Goal: Find specific page/section: Find specific page/section

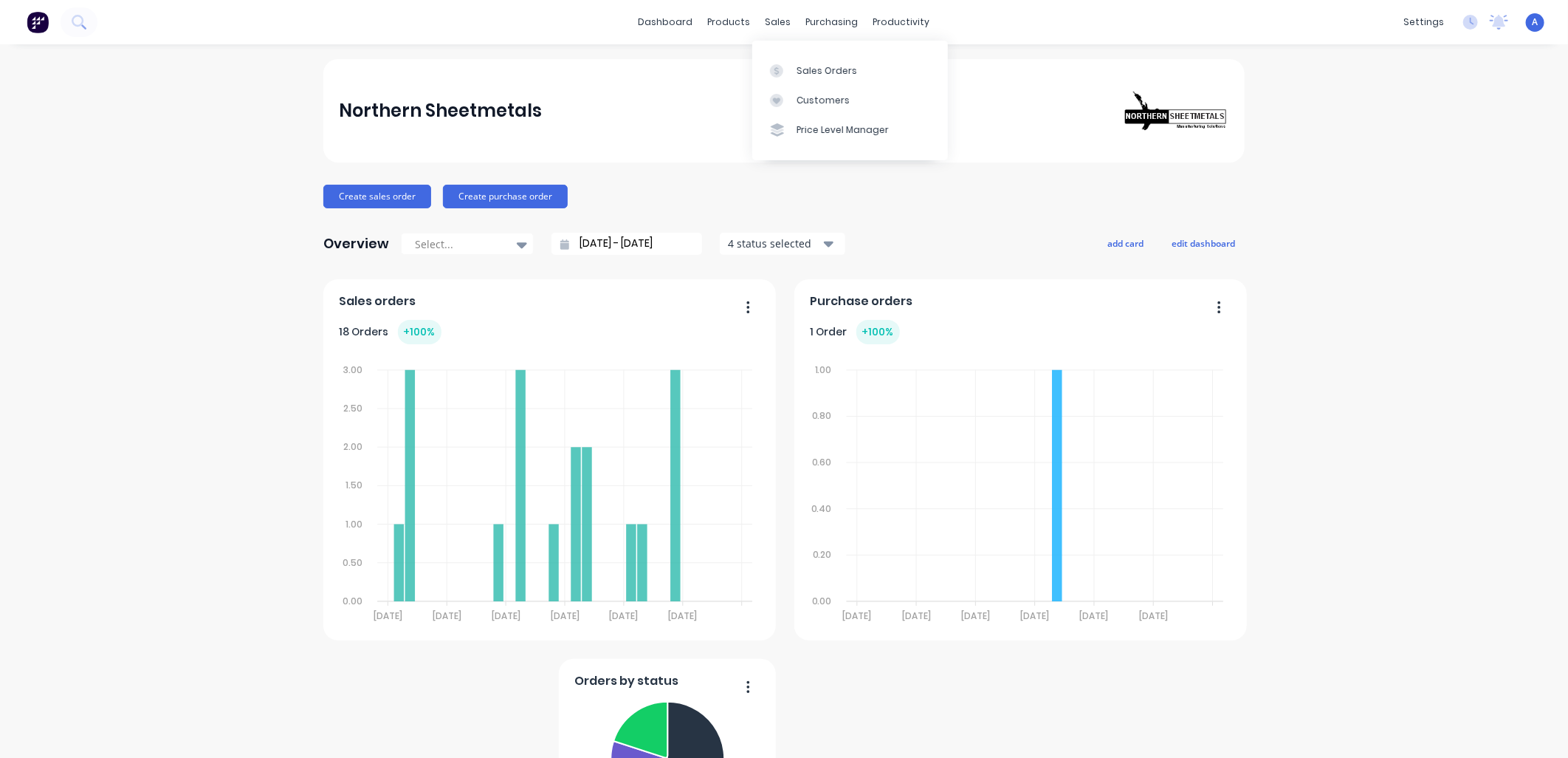
click at [787, 96] on div at bounding box center [780, 100] width 22 height 13
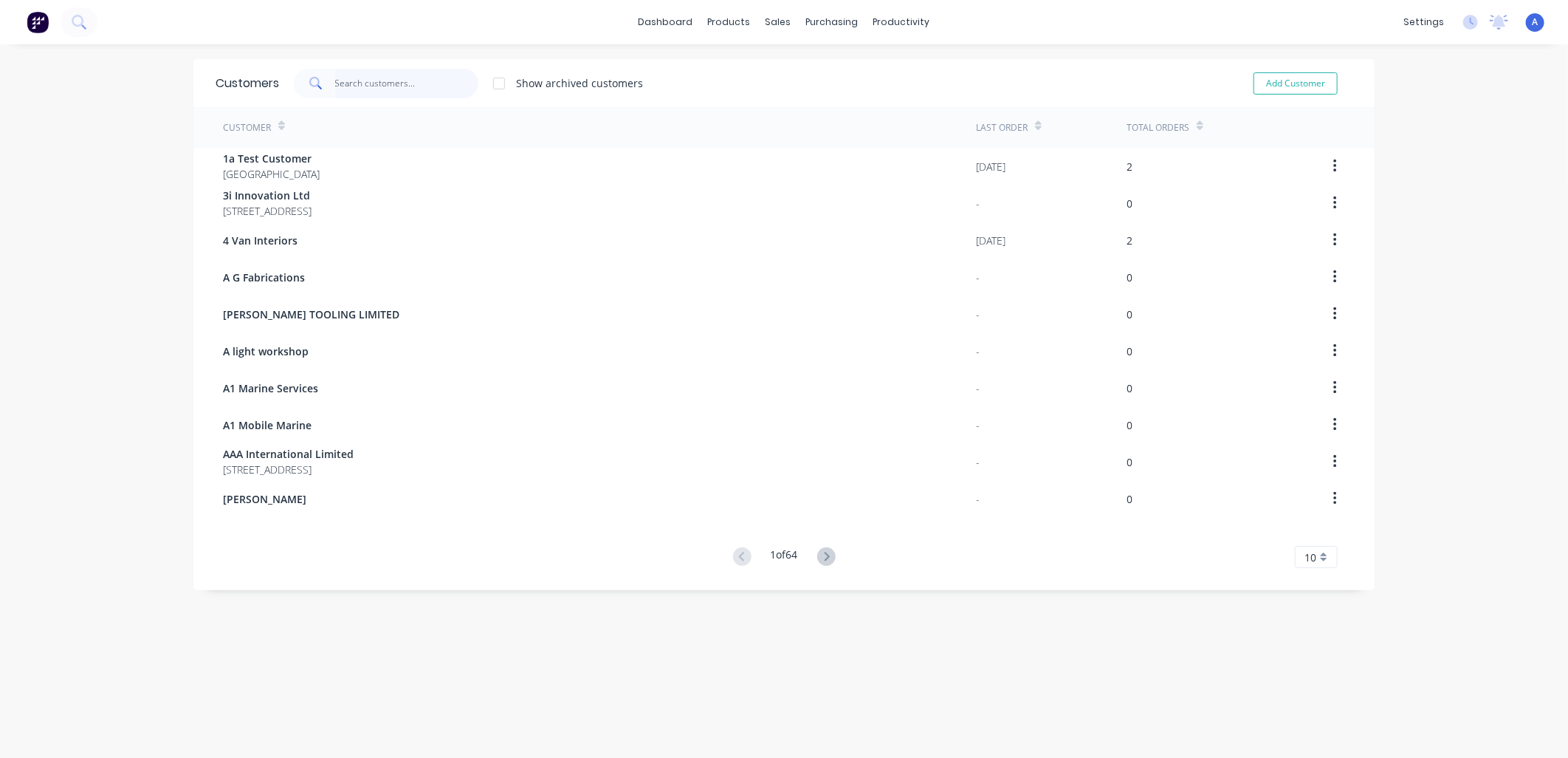
click at [348, 86] on input "text" at bounding box center [407, 83] width 144 height 29
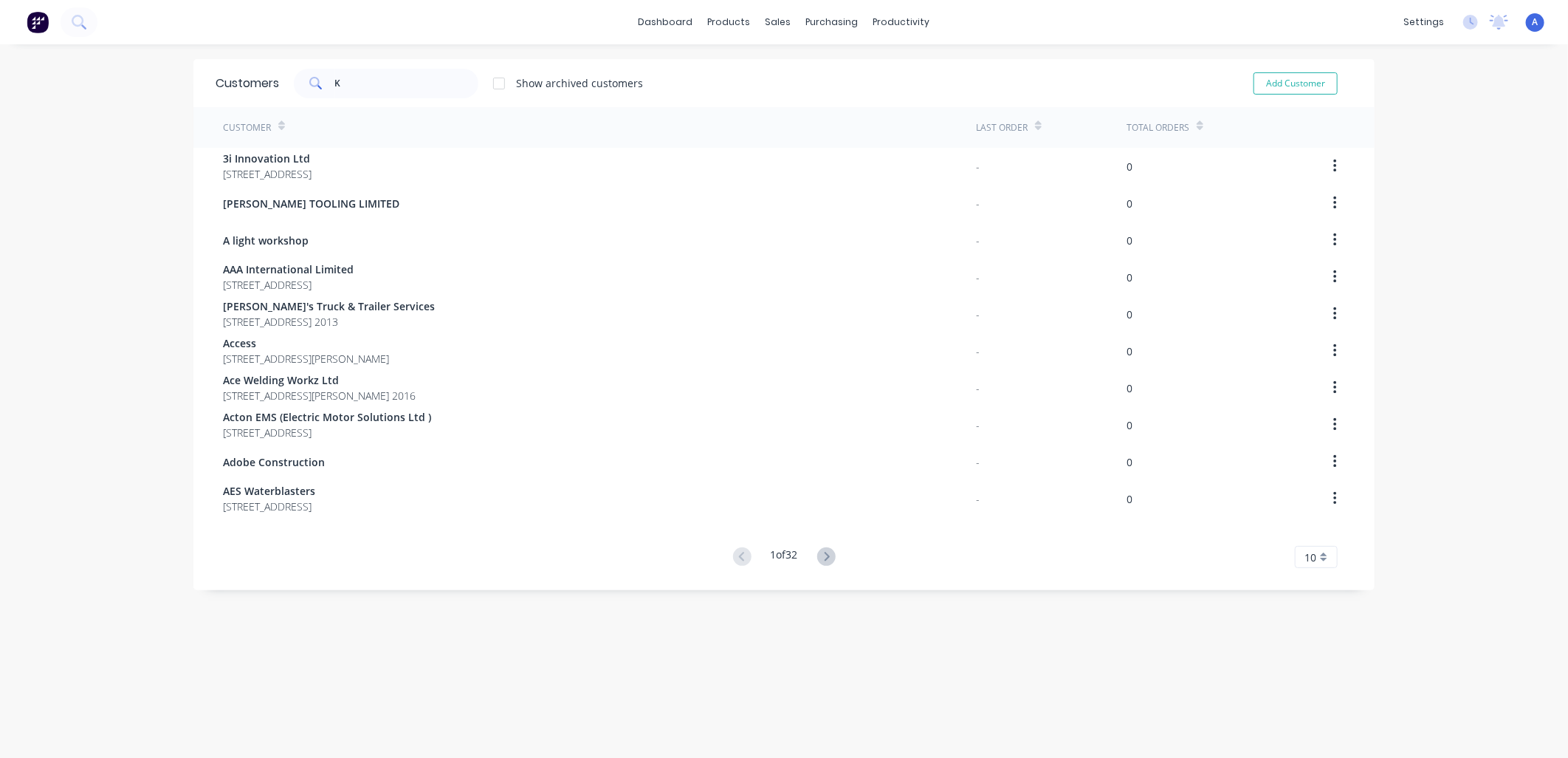
click at [309, 78] on icon at bounding box center [314, 82] width 11 height 11
click at [366, 84] on input "K" at bounding box center [407, 83] width 144 height 29
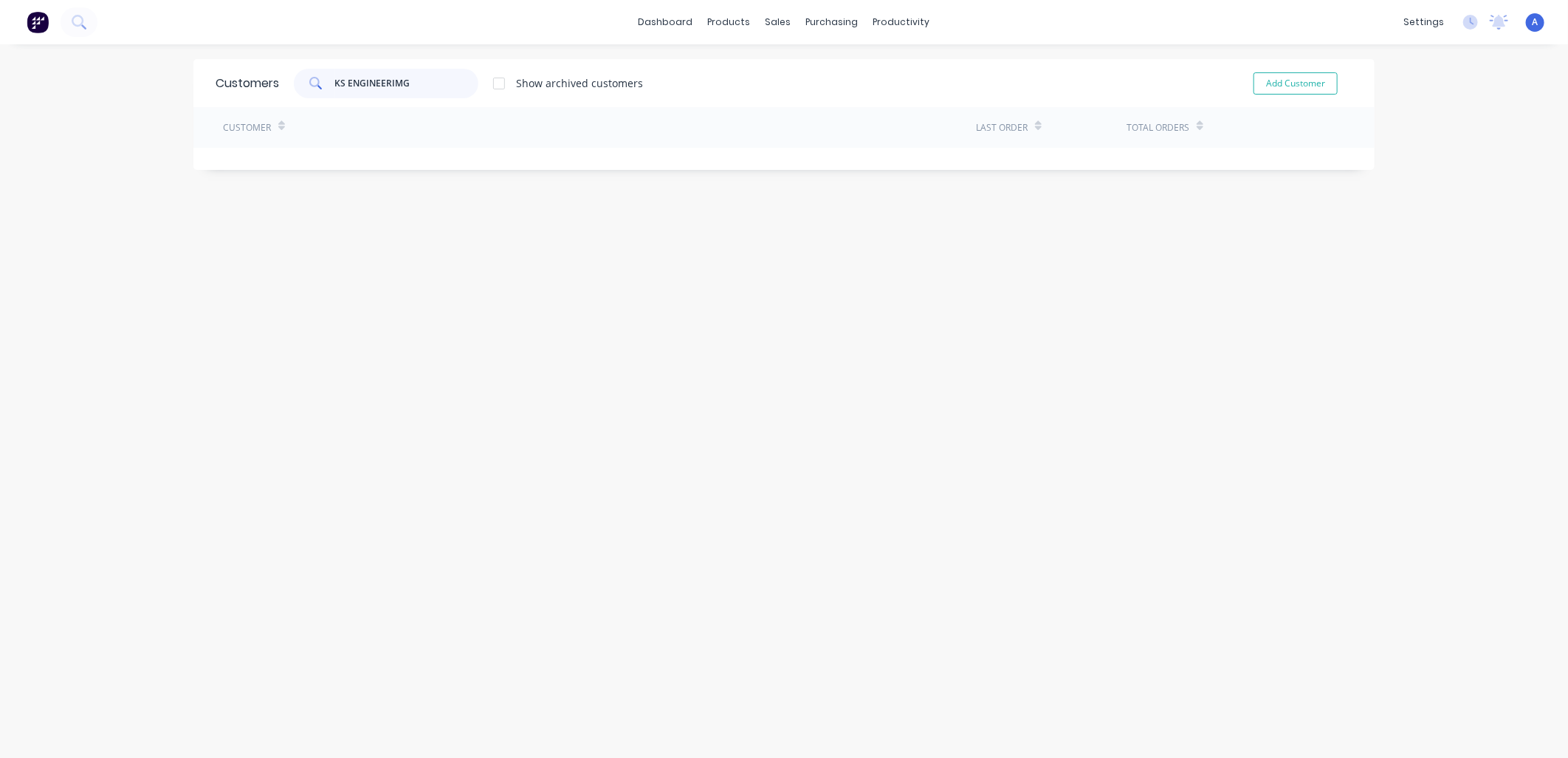
click at [426, 81] on input "KS ENGINEERIMG" at bounding box center [407, 83] width 144 height 29
type input "KS ENGINEERIMG"
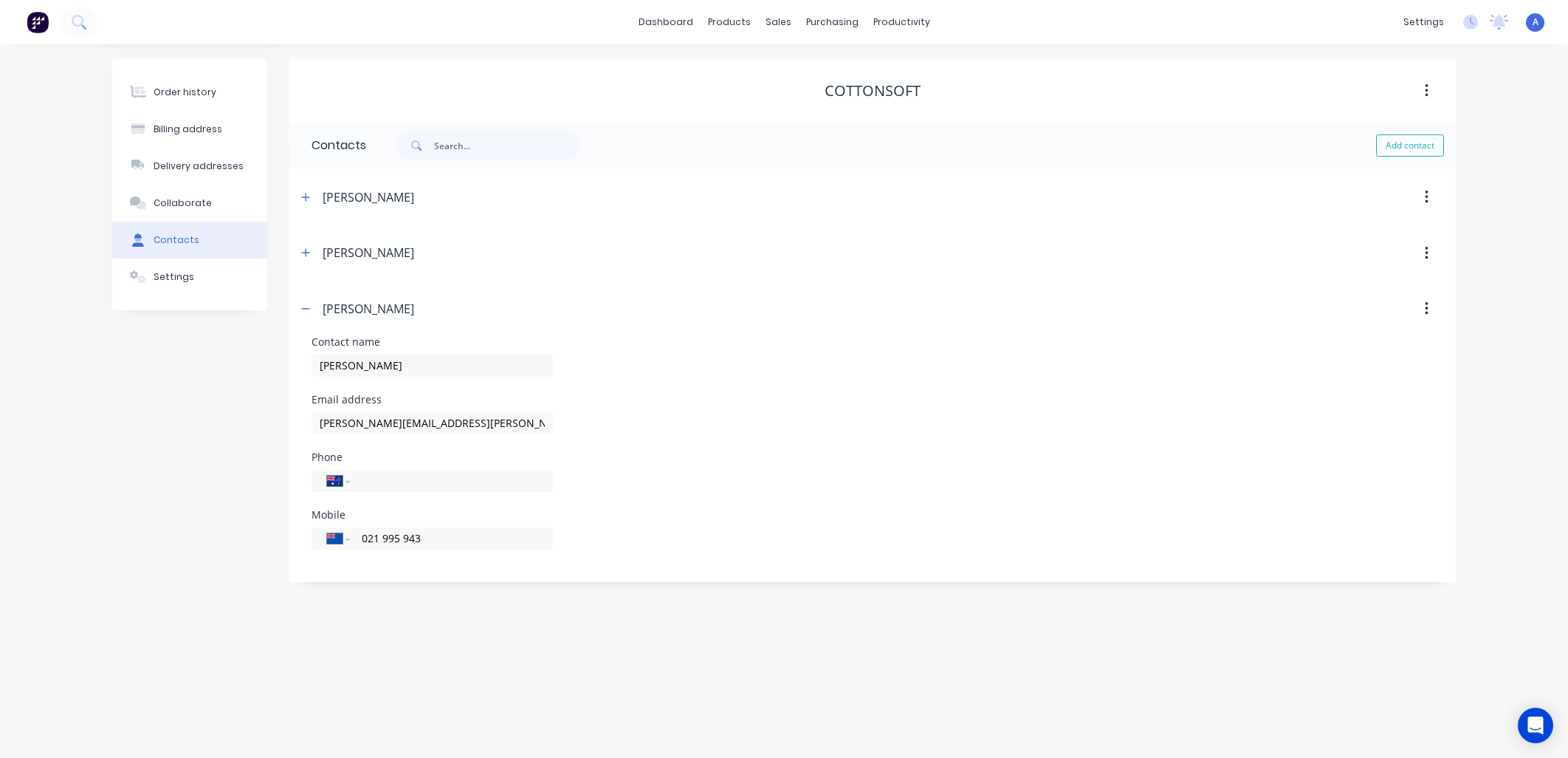
select select "AU"
select select "NZ"
click at [823, 96] on div "Customers" at bounding box center [830, 100] width 53 height 13
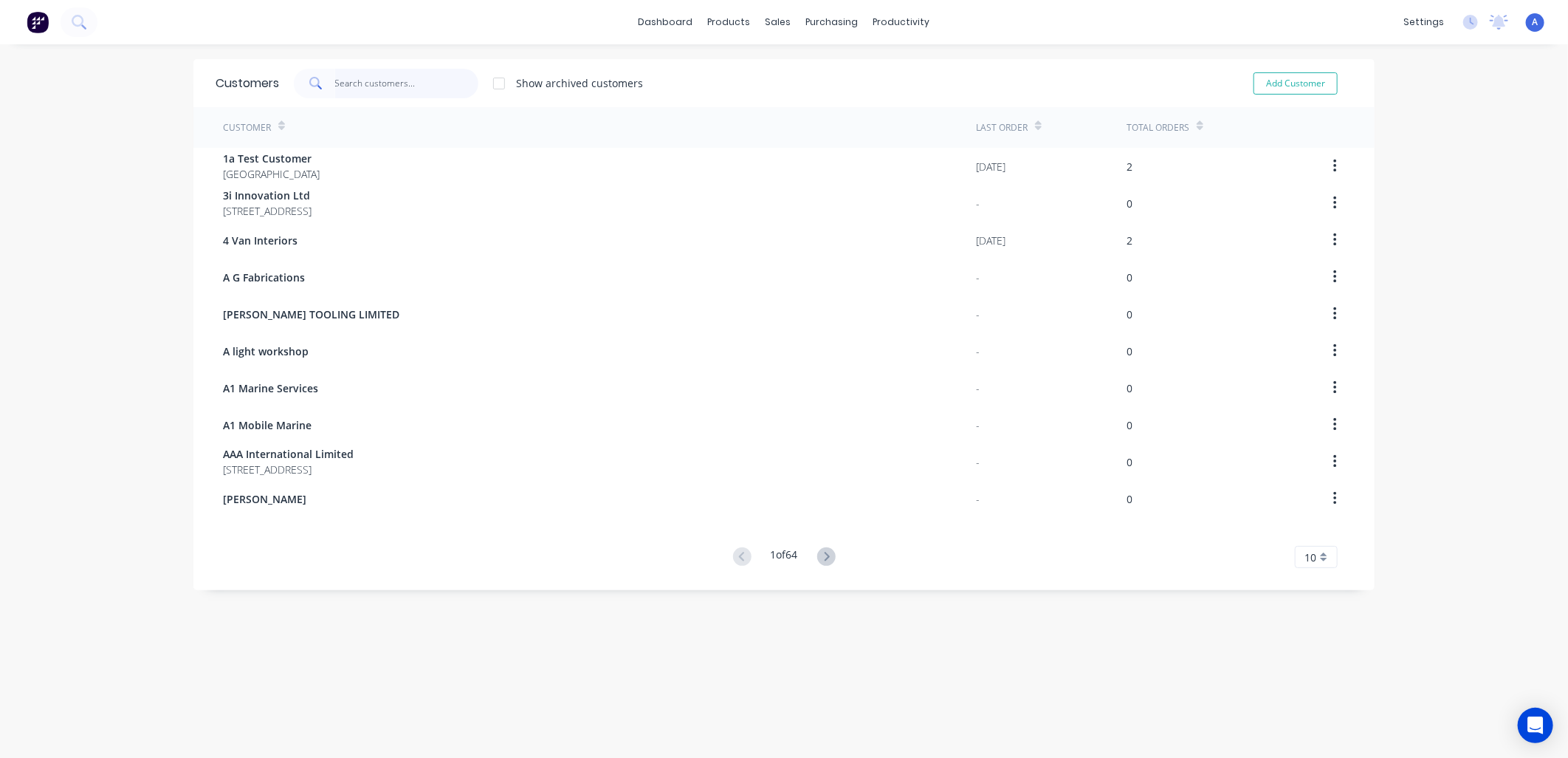
click at [337, 86] on input "text" at bounding box center [407, 83] width 144 height 29
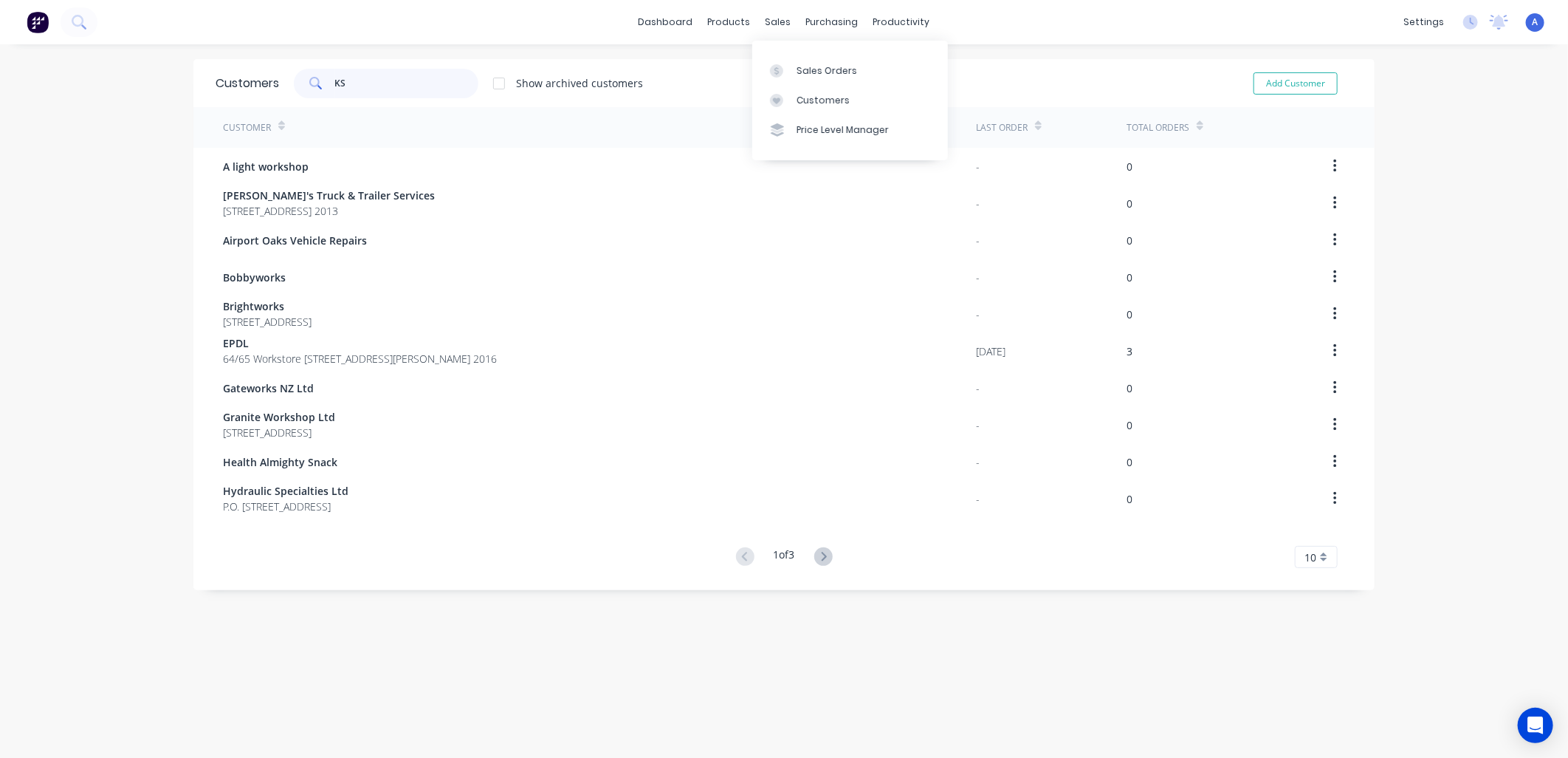
type input "KS"
click at [760, 25] on div "sales" at bounding box center [779, 22] width 41 height 22
click at [817, 72] on div "Sales Orders" at bounding box center [826, 71] width 61 height 13
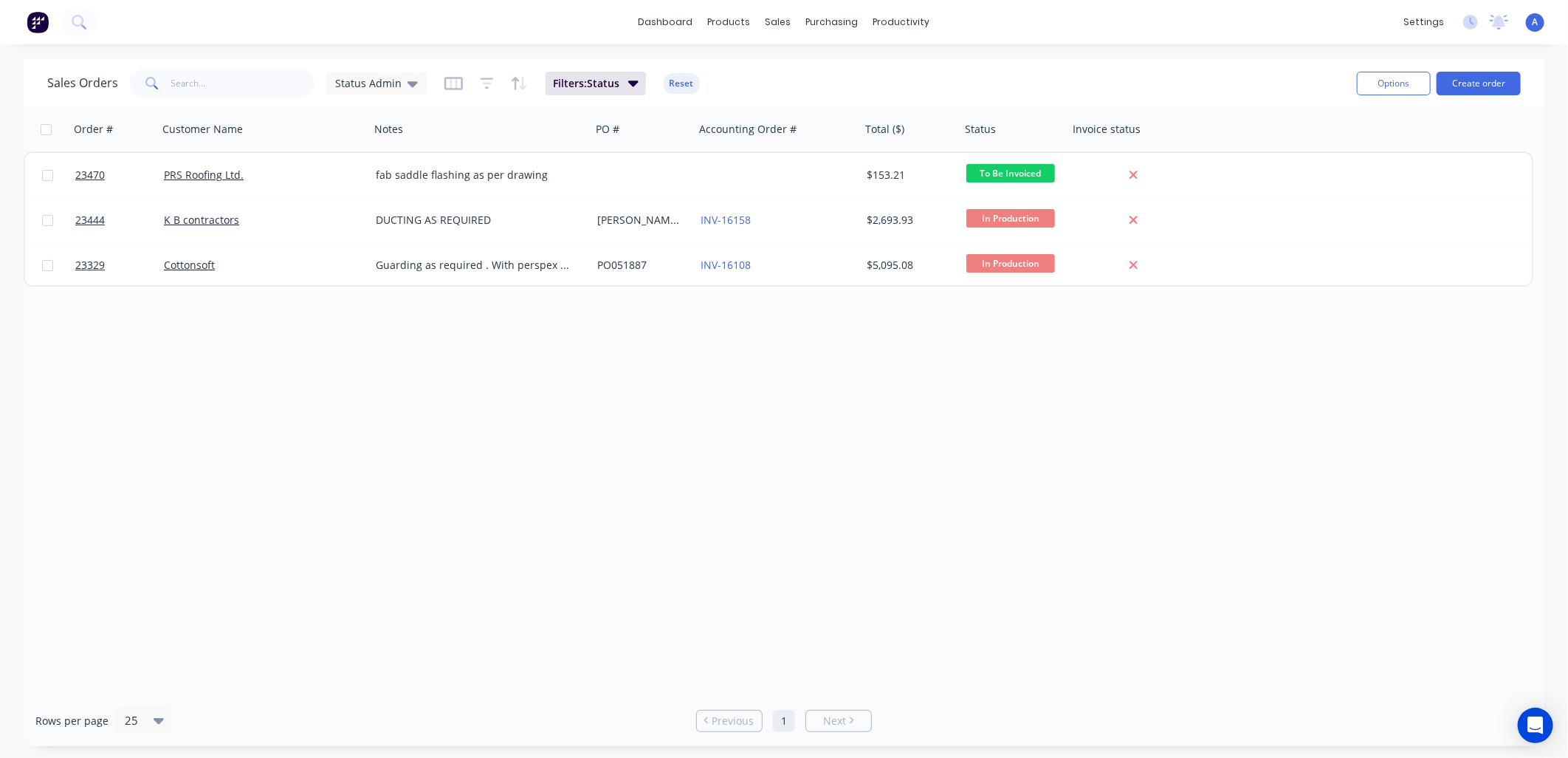
click at [454, 82] on icon "button" at bounding box center [453, 83] width 19 height 15
click at [514, 316] on div "Order # Customer Name Notes PO # Accounting Order # Total ($) Status Invoice st…" at bounding box center [784, 401] width 1521 height 588
click at [449, 83] on icon "button" at bounding box center [453, 83] width 19 height 15
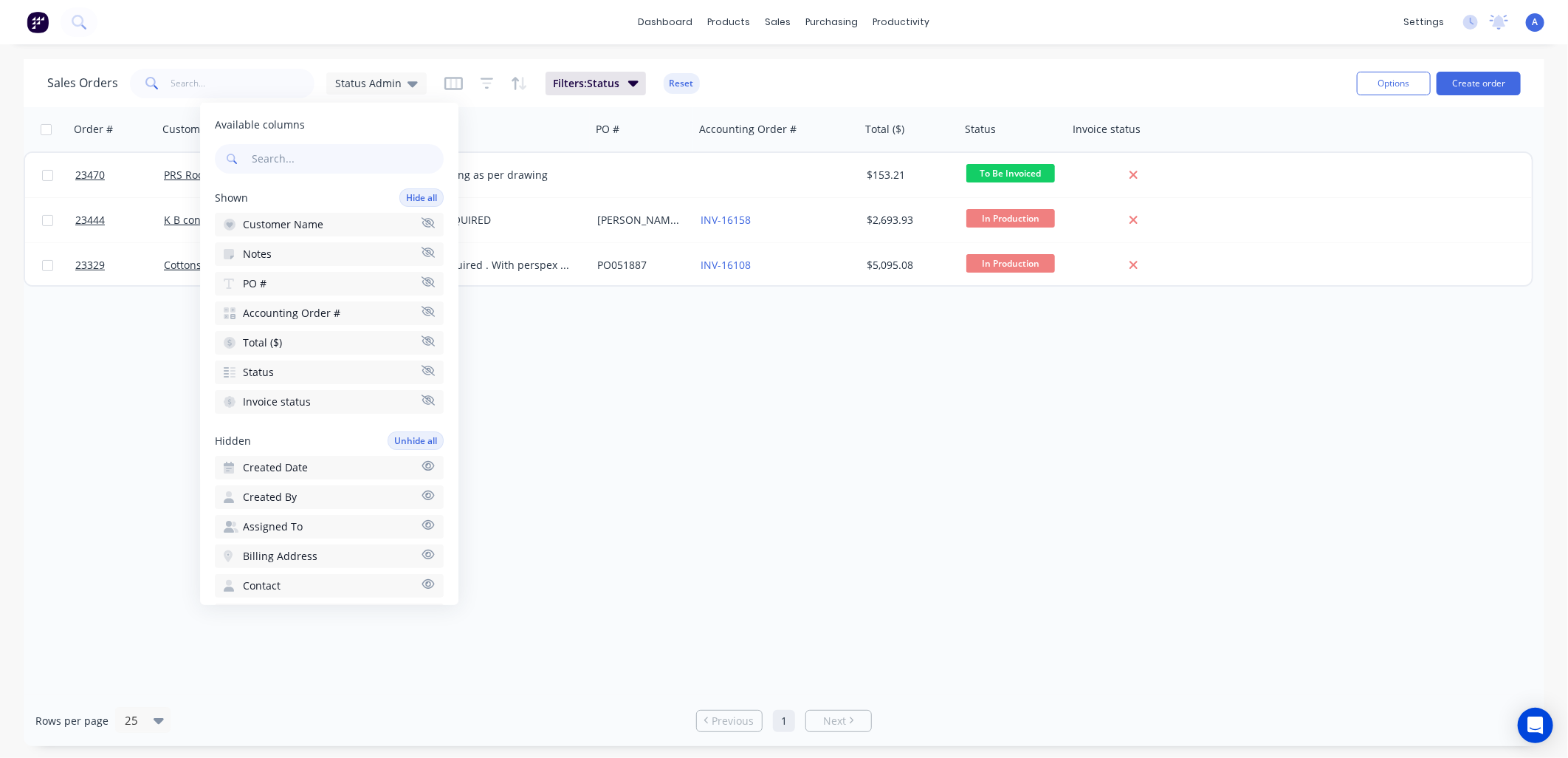
click at [589, 355] on div "Order # Customer Name Notes PO # Accounting Order # Total ($) Status Invoice st…" at bounding box center [784, 401] width 1521 height 588
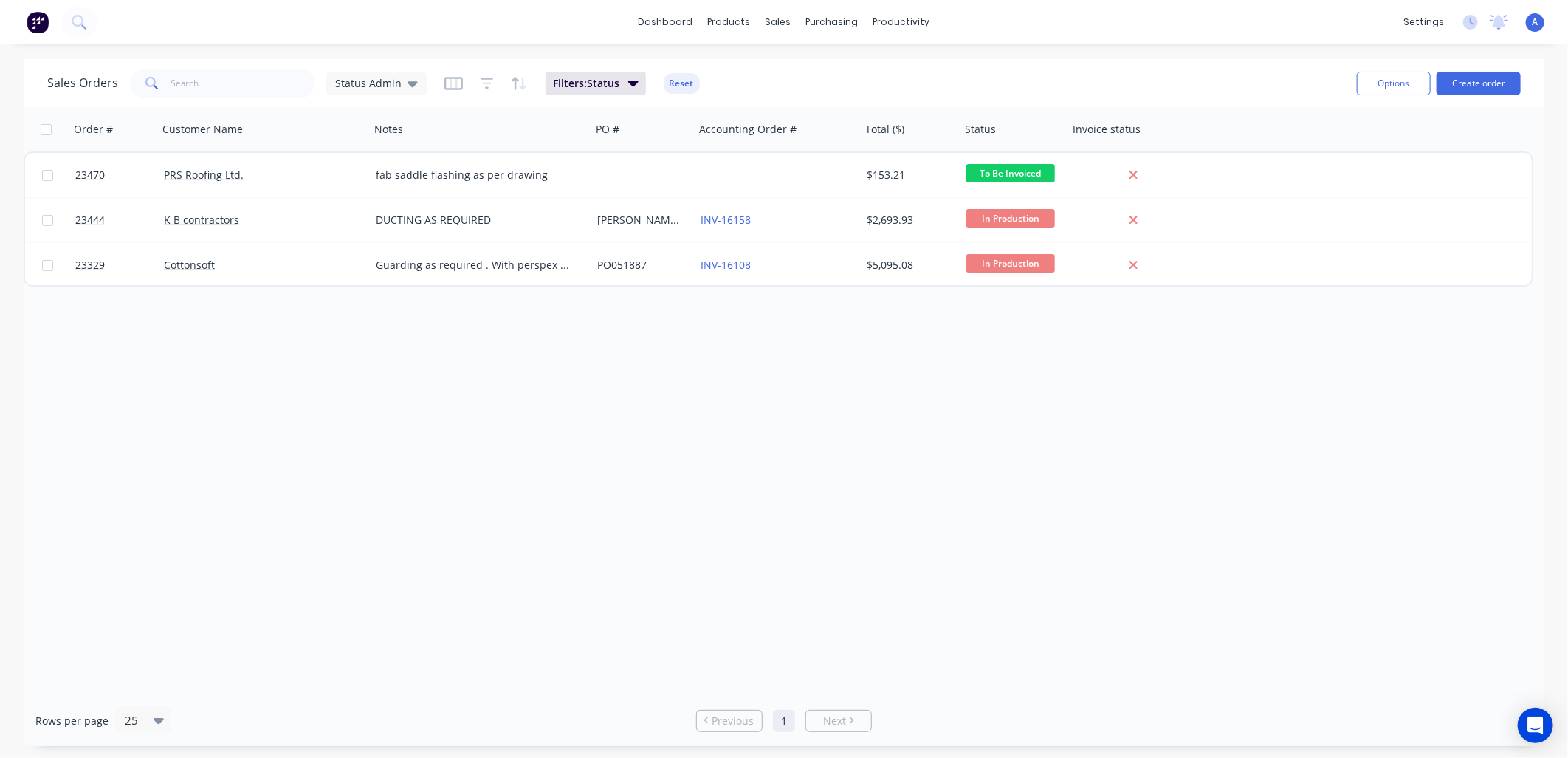
click at [402, 87] on div "Status Admin" at bounding box center [377, 83] width 83 height 13
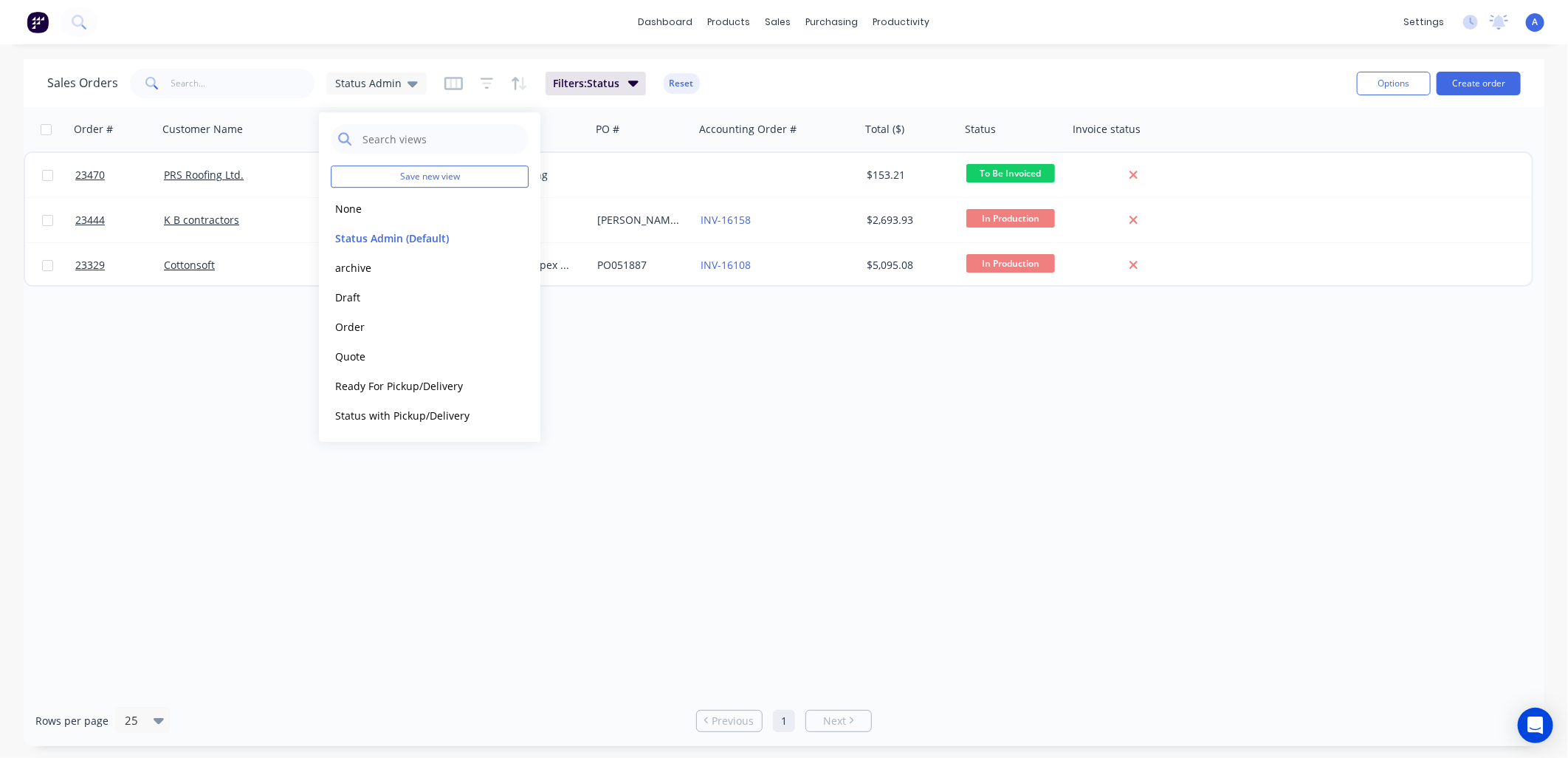
click at [391, 204] on button "None" at bounding box center [415, 208] width 169 height 17
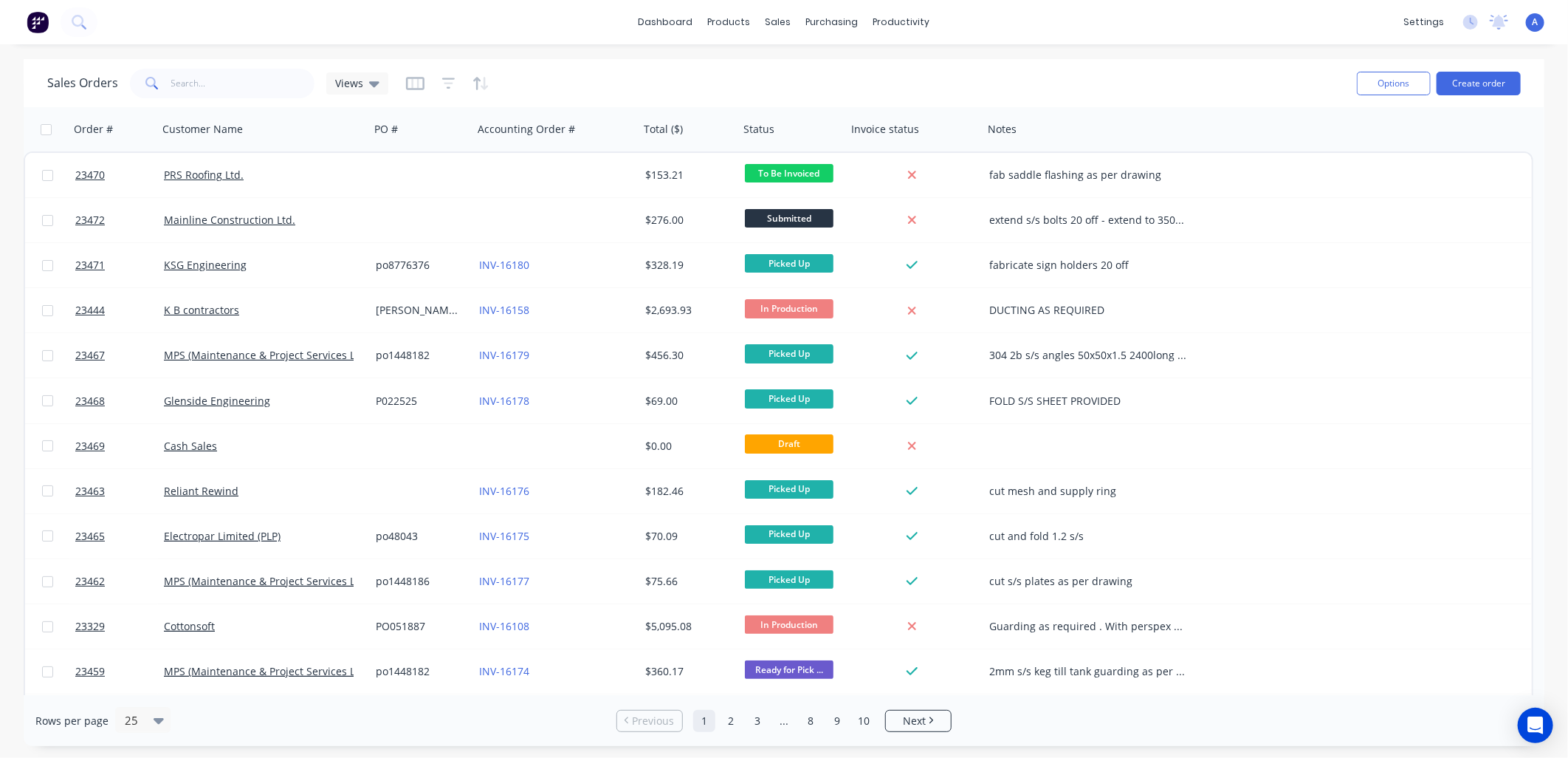
click at [215, 262] on link "KSG Engineering" at bounding box center [206, 265] width 83 height 14
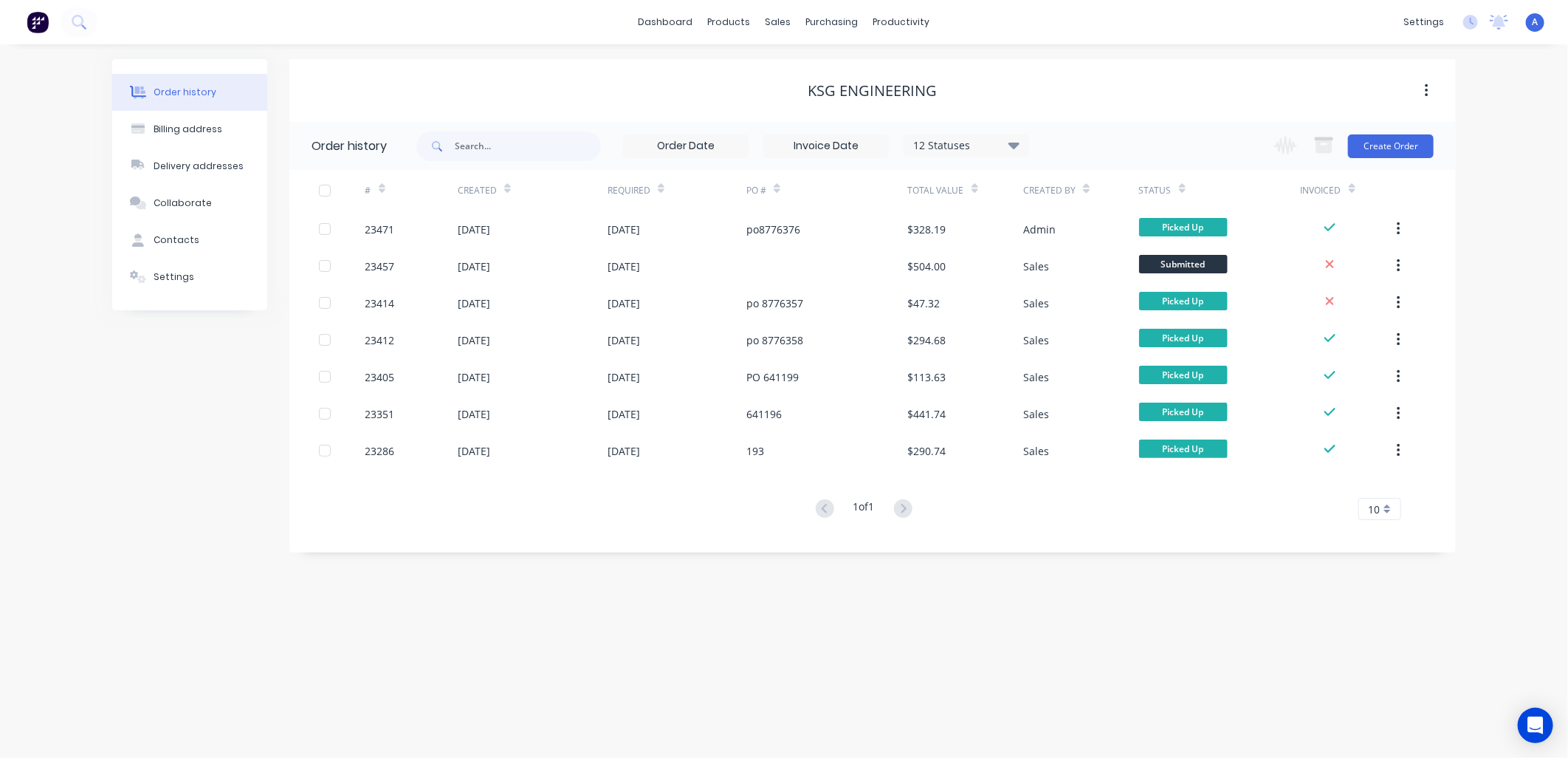
click at [169, 237] on div "Contacts" at bounding box center [177, 239] width 46 height 13
select select "AU"
select select "NZ"
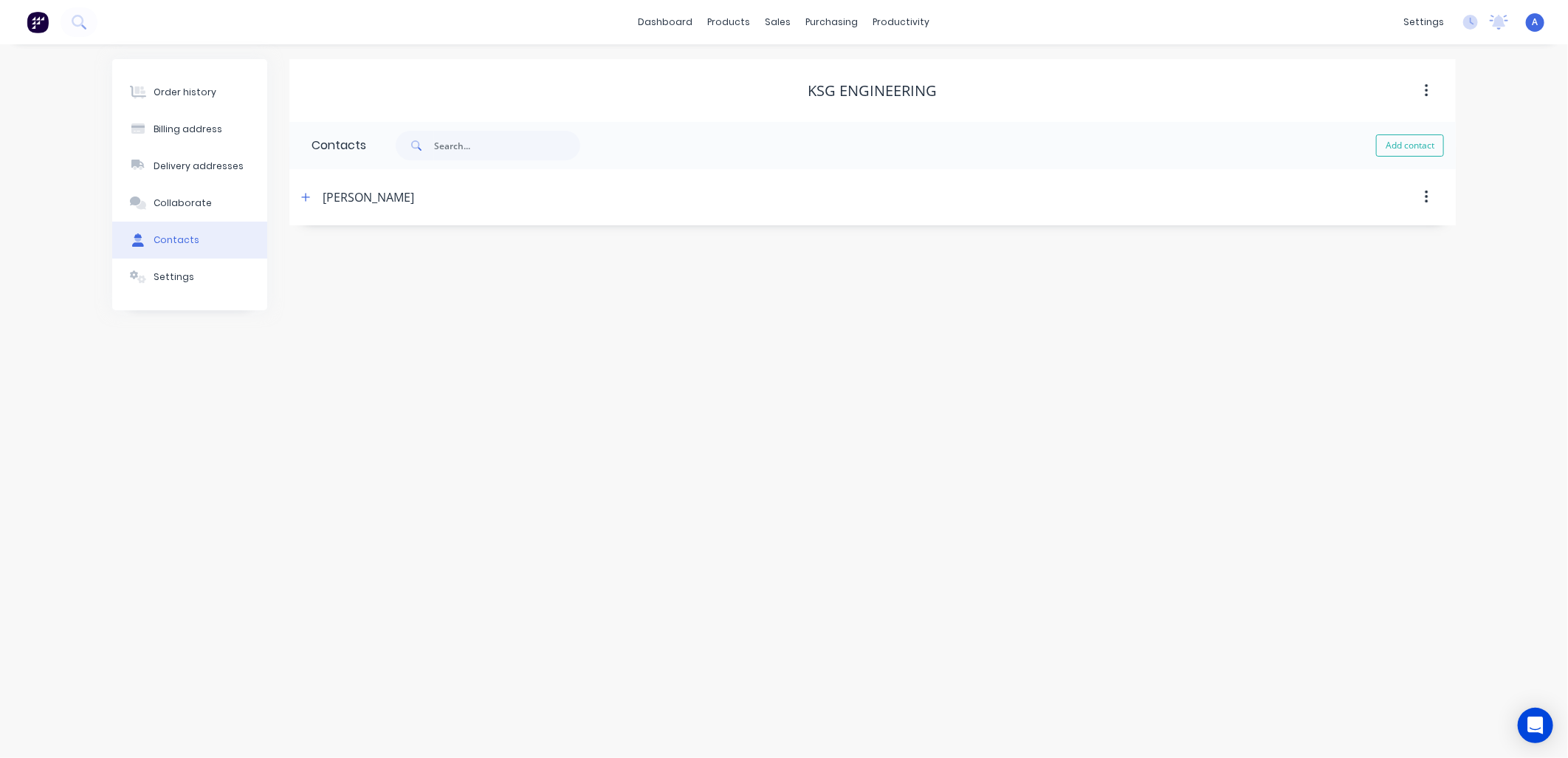
click at [307, 196] on icon "button" at bounding box center [305, 197] width 9 height 11
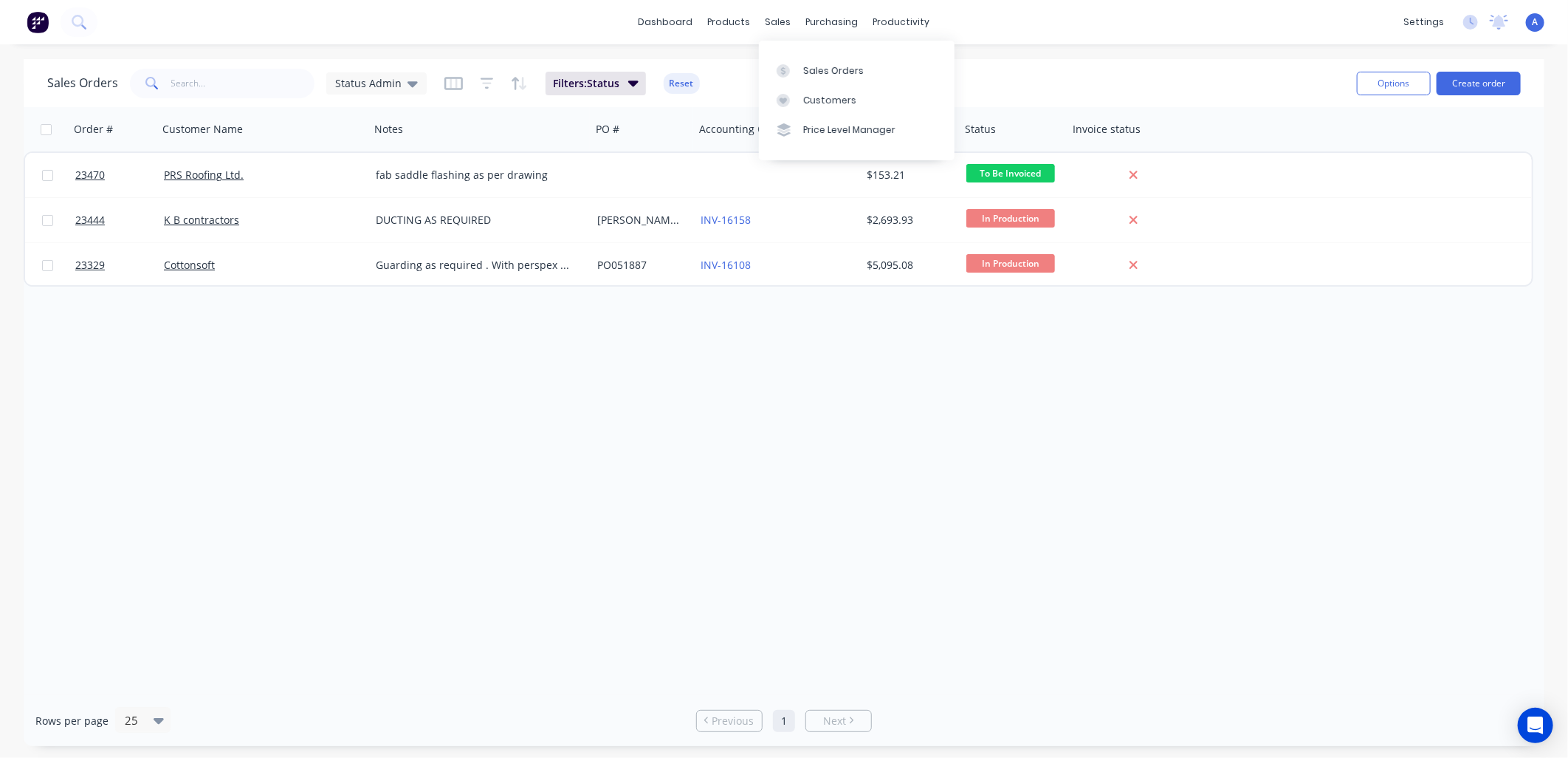
click at [788, 94] on icon at bounding box center [783, 100] width 13 height 13
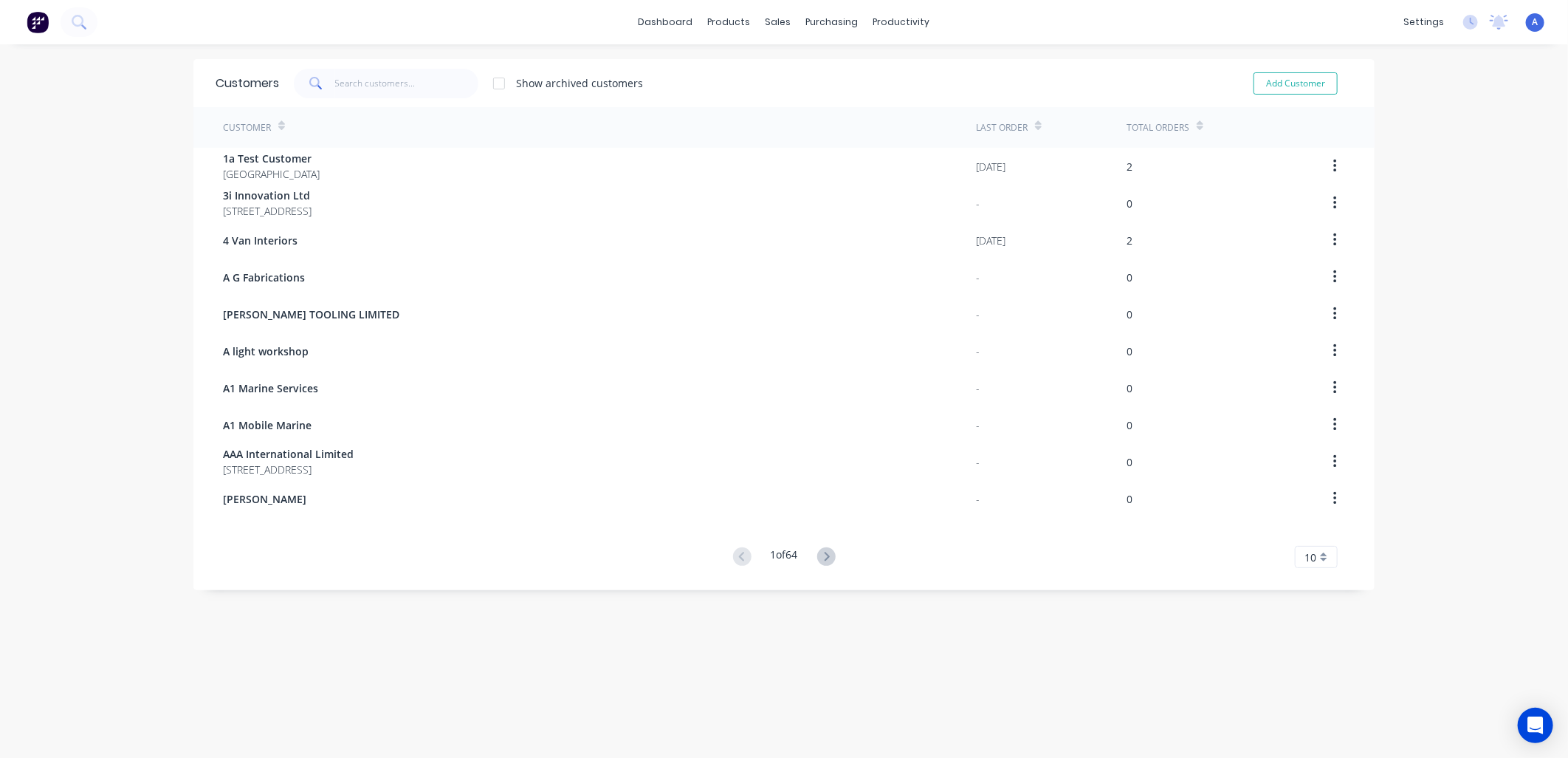
click at [315, 80] on icon at bounding box center [315, 83] width 13 height 13
click at [312, 79] on icon at bounding box center [315, 83] width 13 height 13
click at [309, 79] on icon at bounding box center [315, 83] width 13 height 13
click at [435, 83] on input "text" at bounding box center [407, 83] width 144 height 29
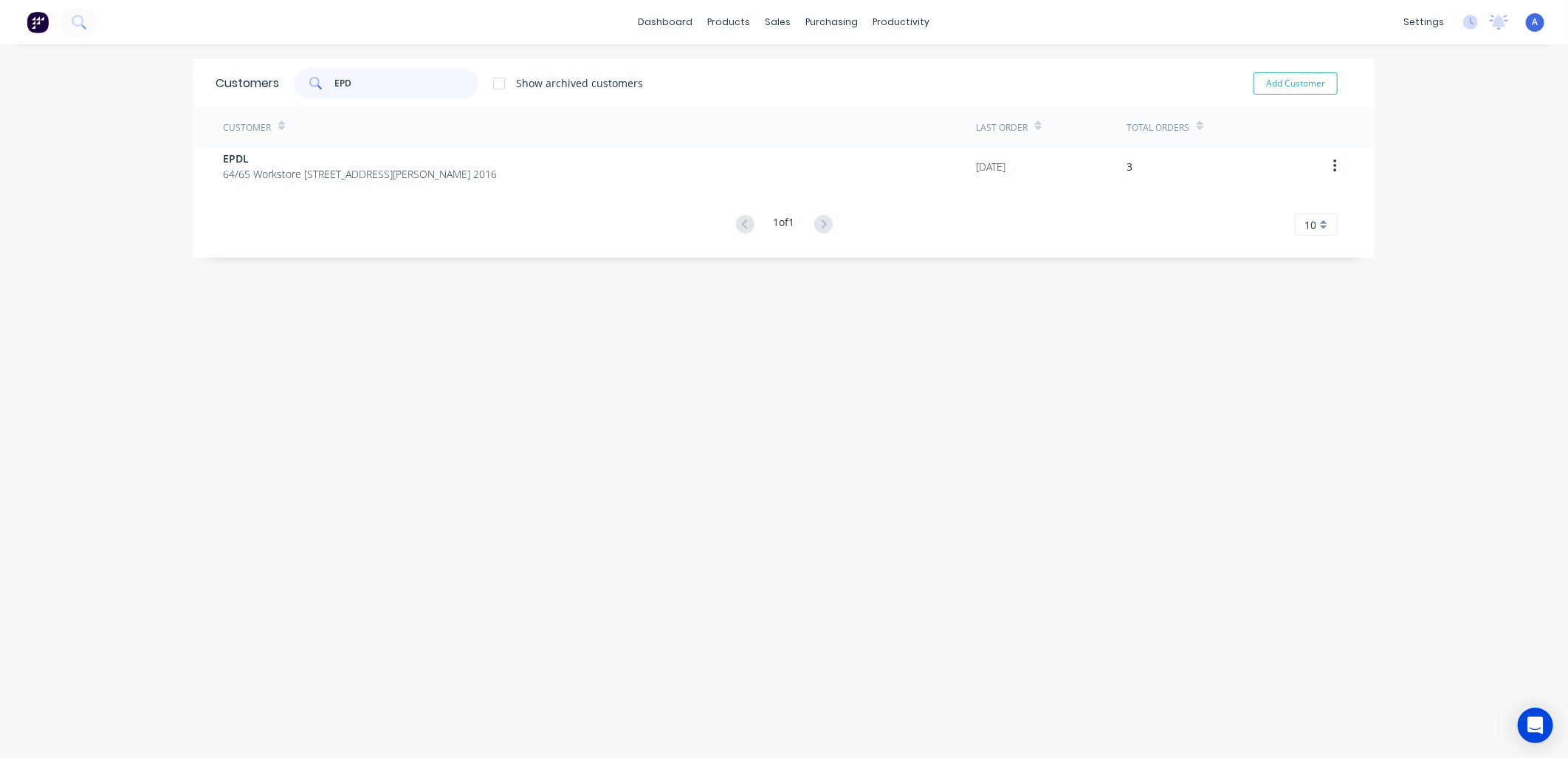
type input "EPD"
click at [386, 166] on span "64/65 Workstore 19 Ormiston Road Auckland 2016" at bounding box center [360, 174] width 274 height 16
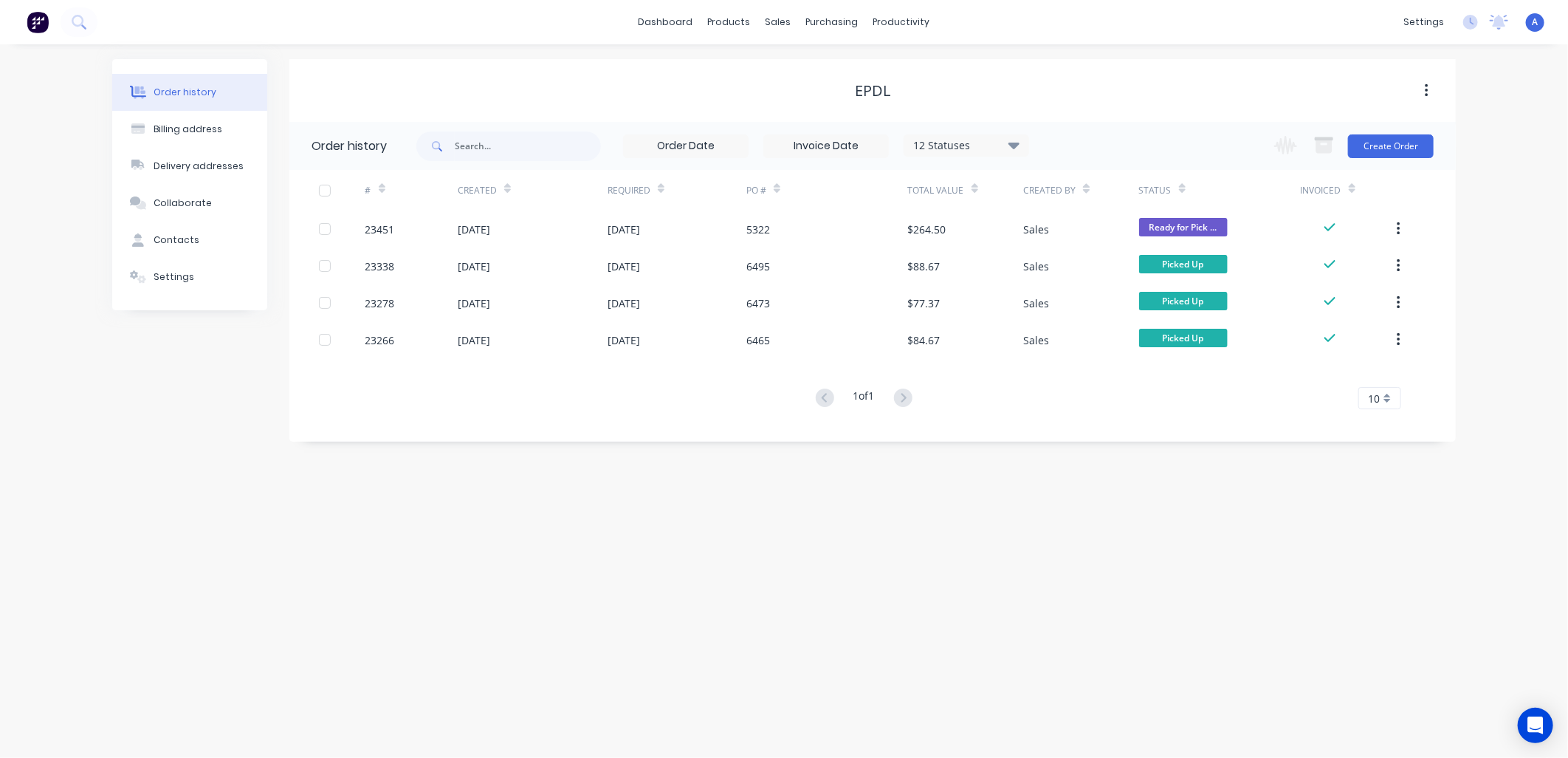
click at [179, 241] on div "Contacts" at bounding box center [177, 239] width 46 height 13
select select "AU"
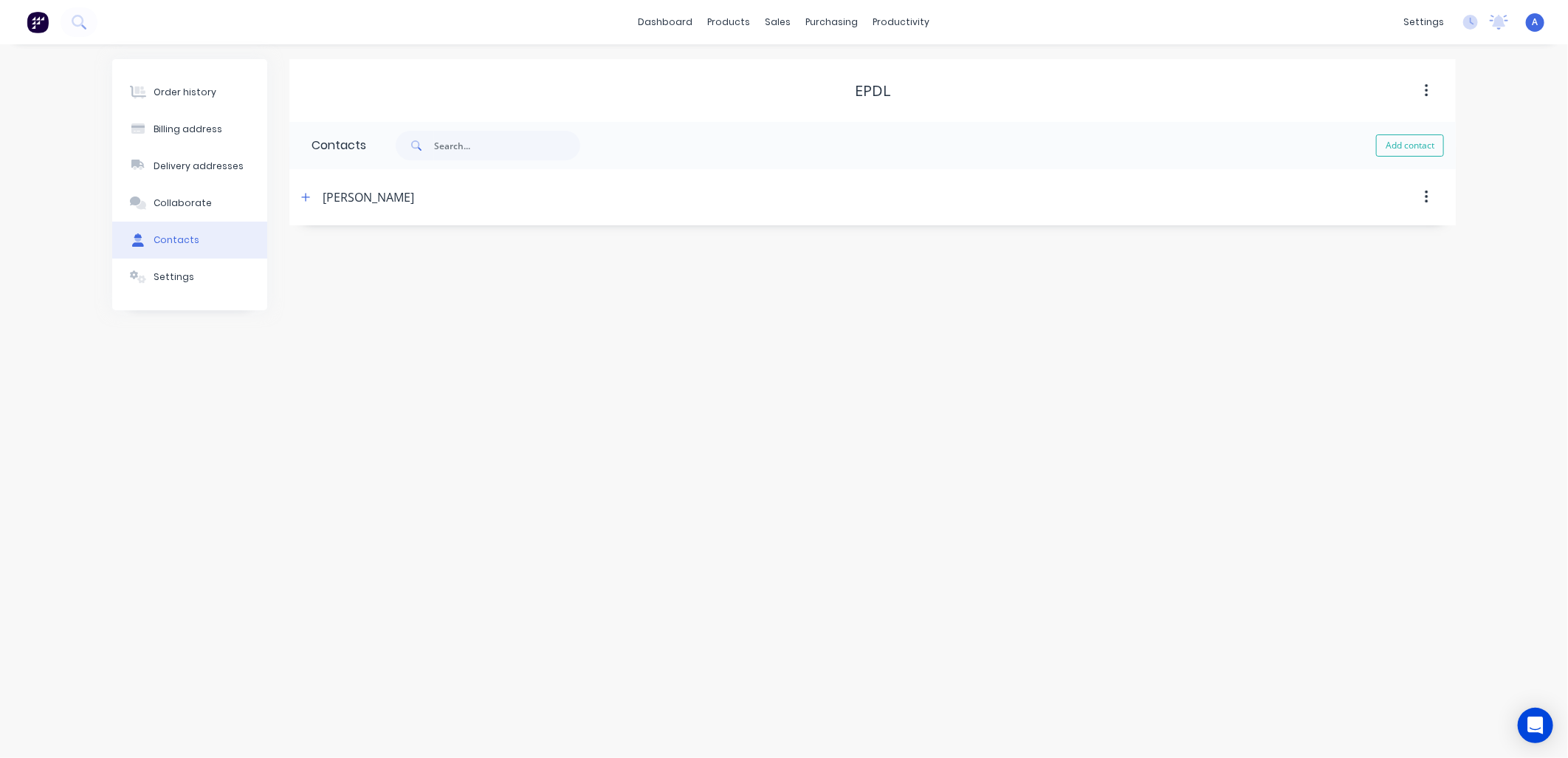
click at [307, 201] on icon "button" at bounding box center [305, 197] width 9 height 11
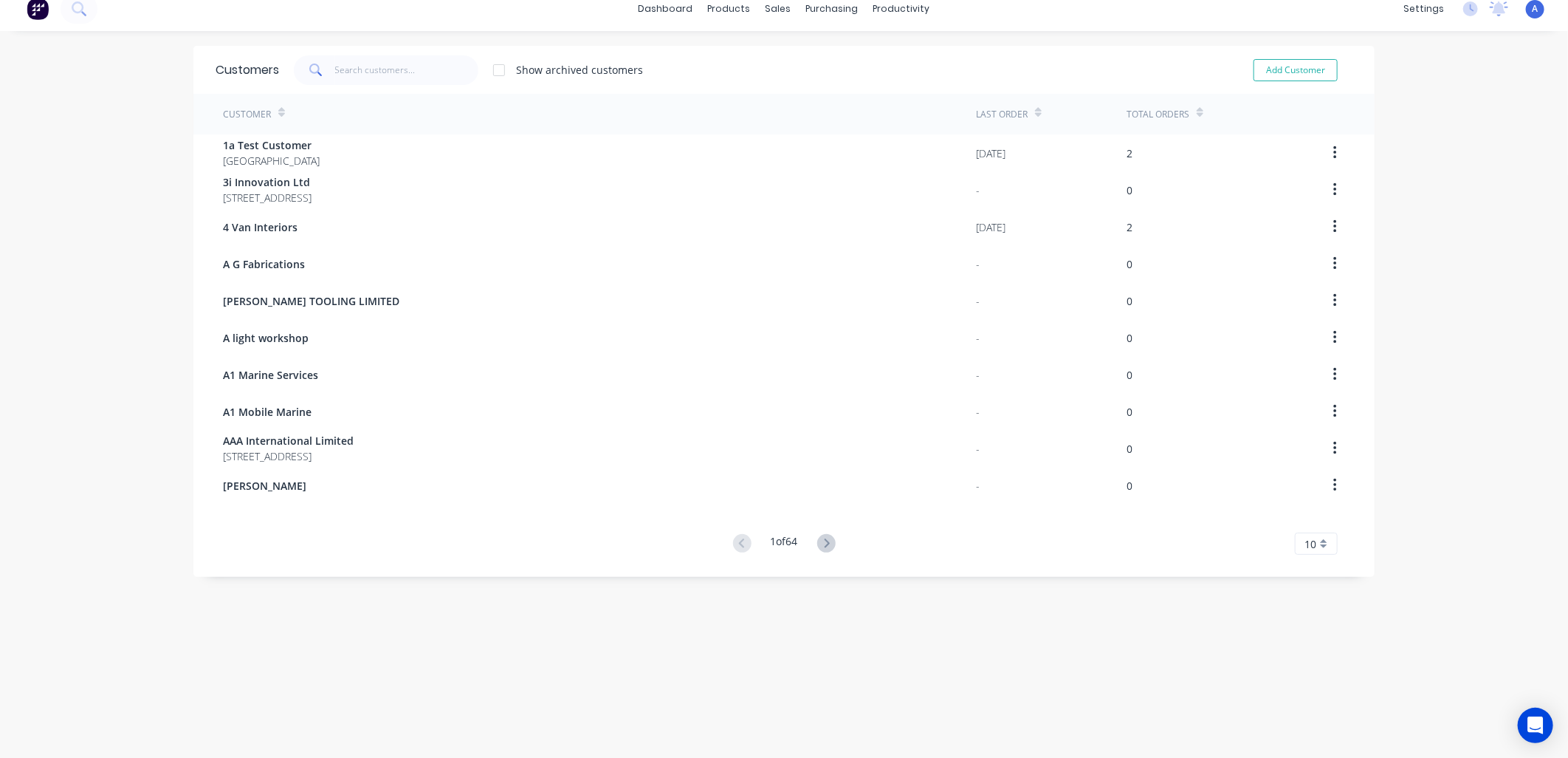
scroll to position [29, 0]
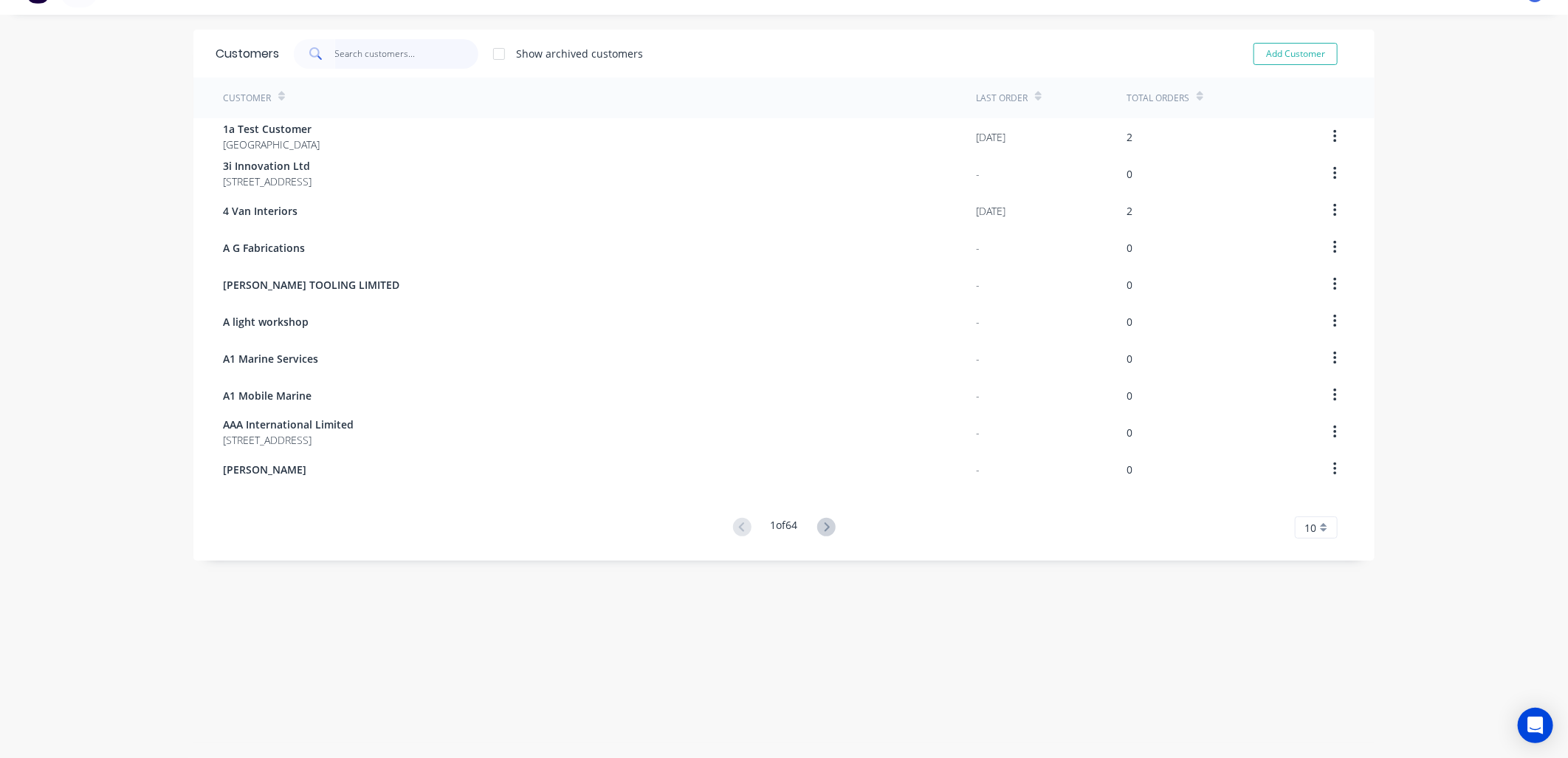
click at [335, 53] on input "text" at bounding box center [407, 53] width 144 height 29
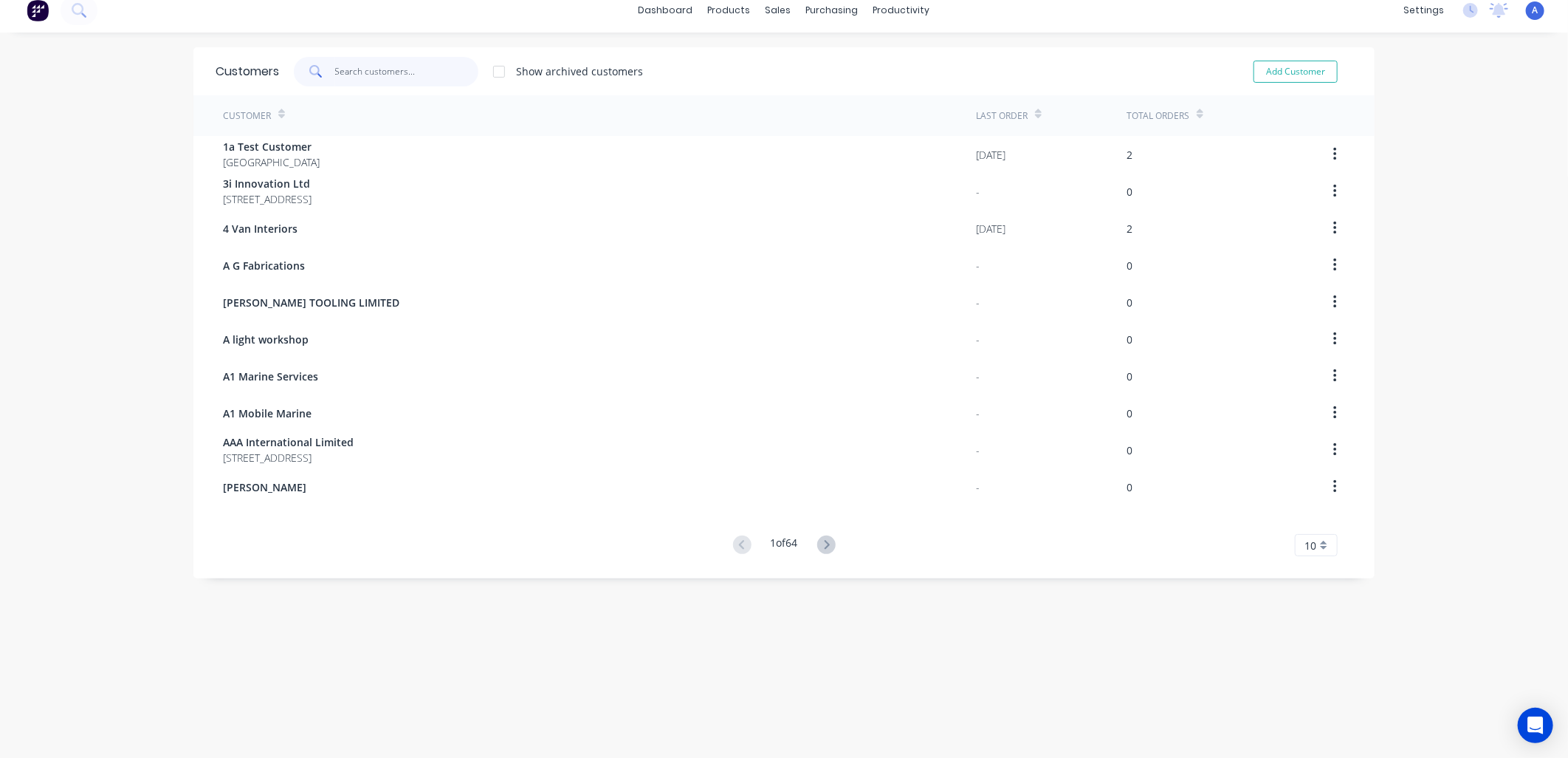
scroll to position [0, 0]
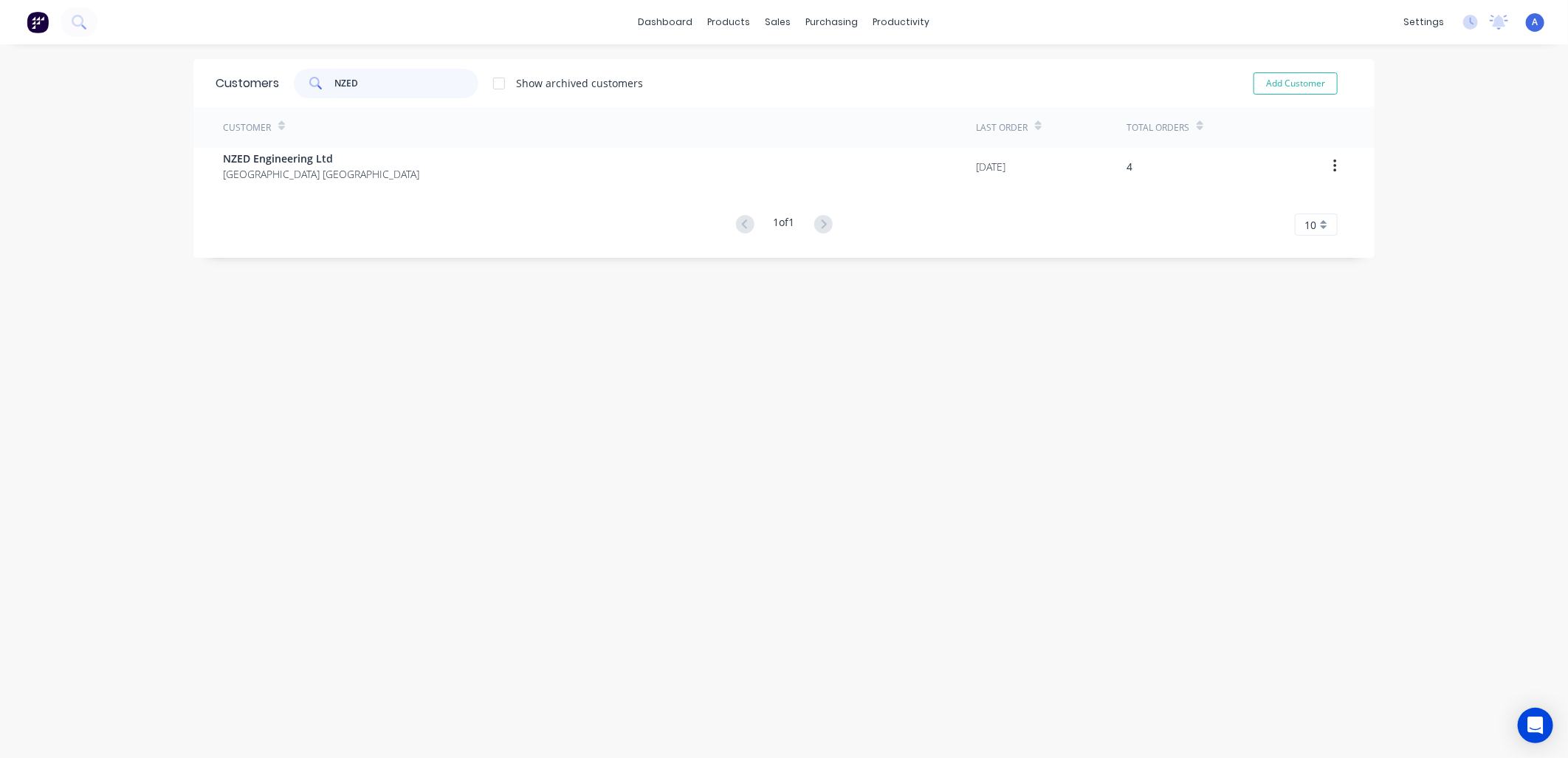
type input "NZED"
click at [281, 155] on span "NZED Engineering Ltd" at bounding box center [321, 159] width 196 height 16
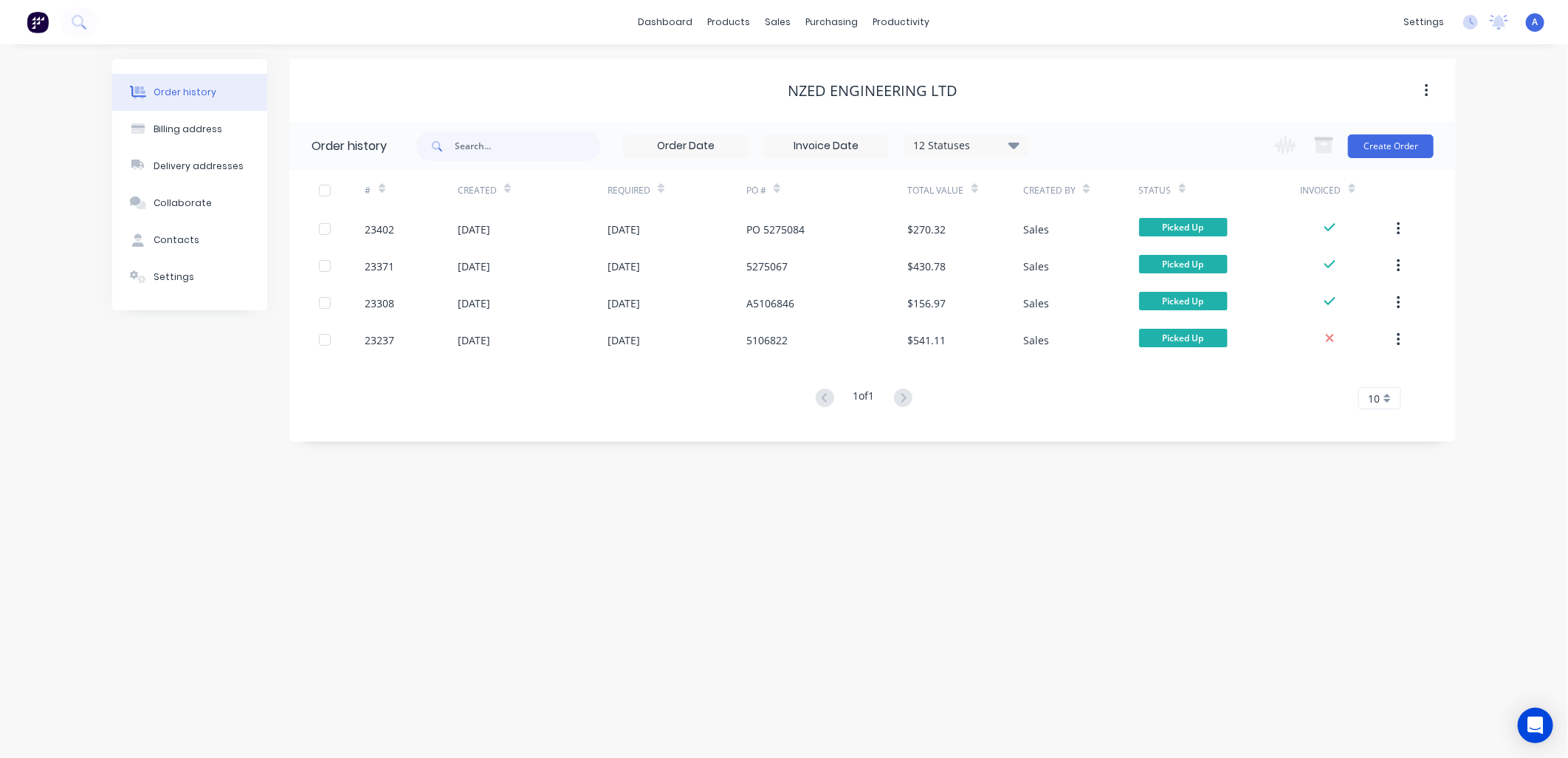
click at [160, 237] on div "Contacts" at bounding box center [177, 239] width 46 height 13
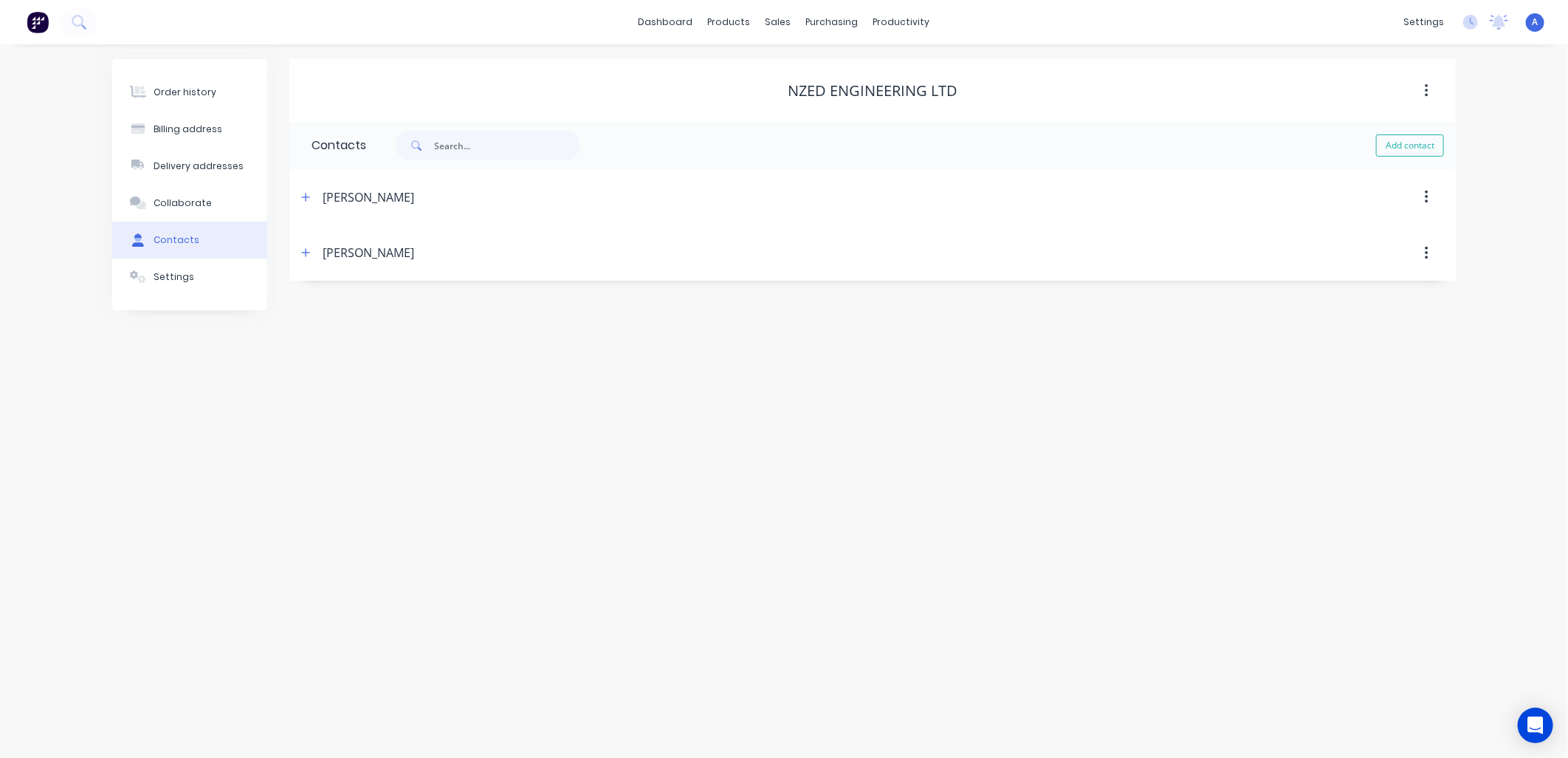
click at [309, 254] on icon "button" at bounding box center [305, 253] width 9 height 11
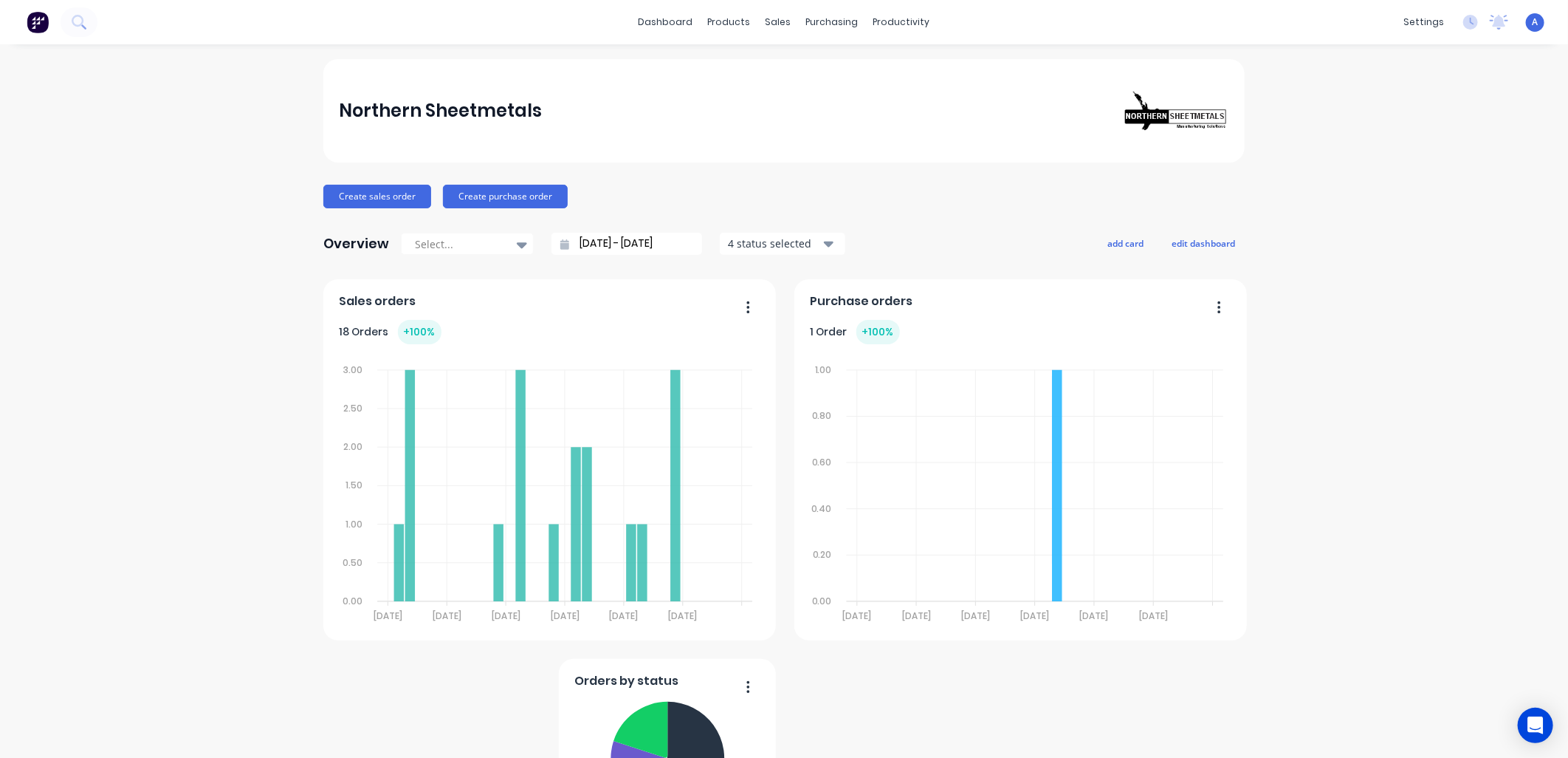
click at [423, 62] on div "Northern Sheetmetals" at bounding box center [784, 110] width 922 height 103
